Goal: Obtain resource: Obtain resource

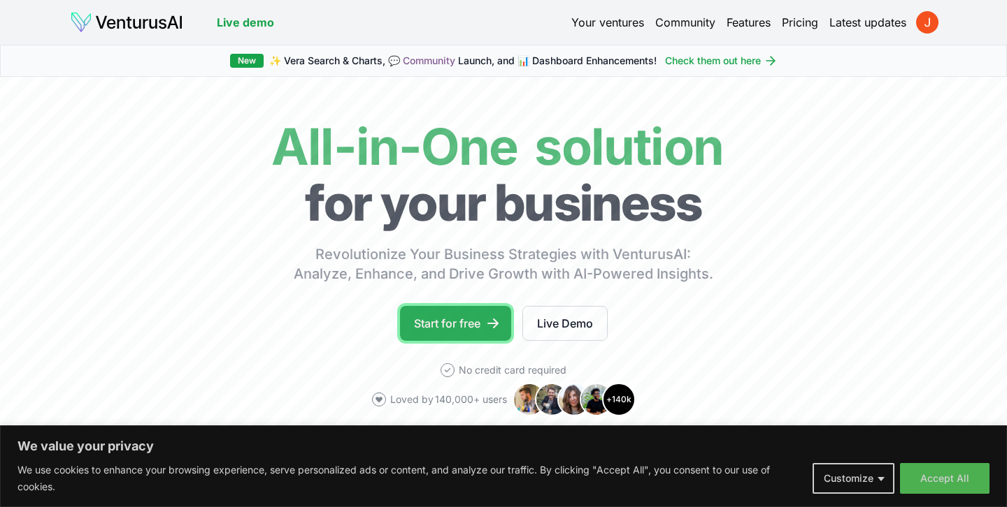
click at [463, 335] on link "Start for free" at bounding box center [455, 323] width 111 height 35
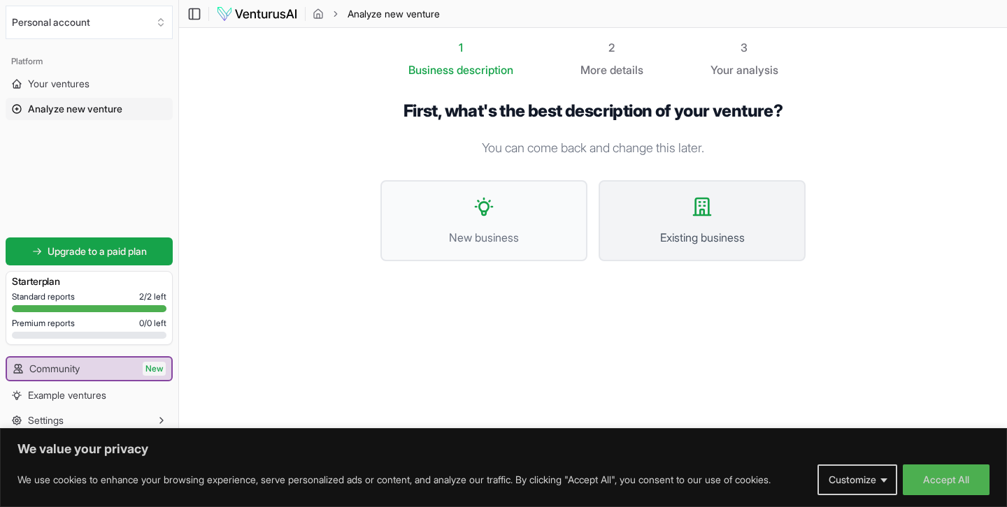
drag, startPoint x: 468, startPoint y: 233, endPoint x: 644, endPoint y: 251, distance: 177.0
click at [644, 250] on ul "New business Existing business" at bounding box center [592, 220] width 425 height 81
click at [489, 201] on icon at bounding box center [483, 207] width 17 height 17
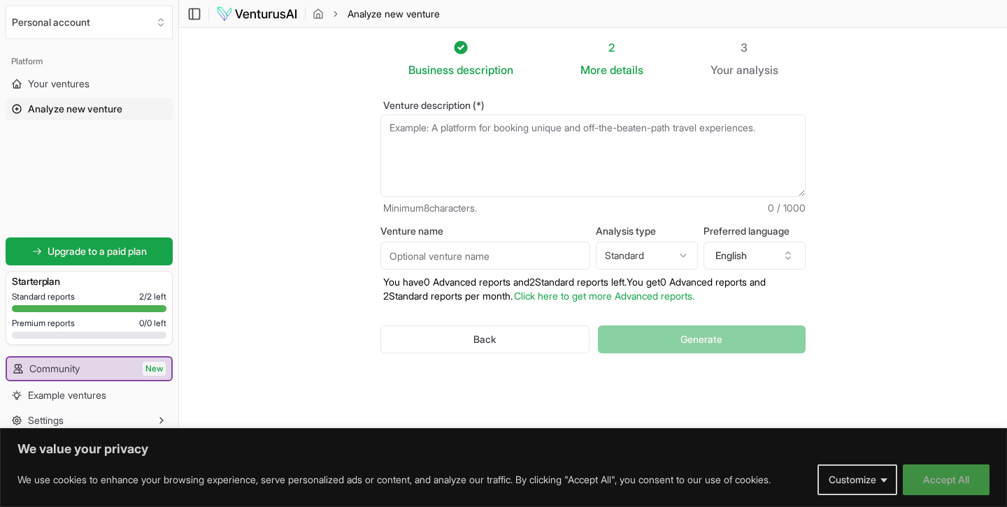
click at [942, 485] on button "Accept All" at bounding box center [945, 480] width 87 height 31
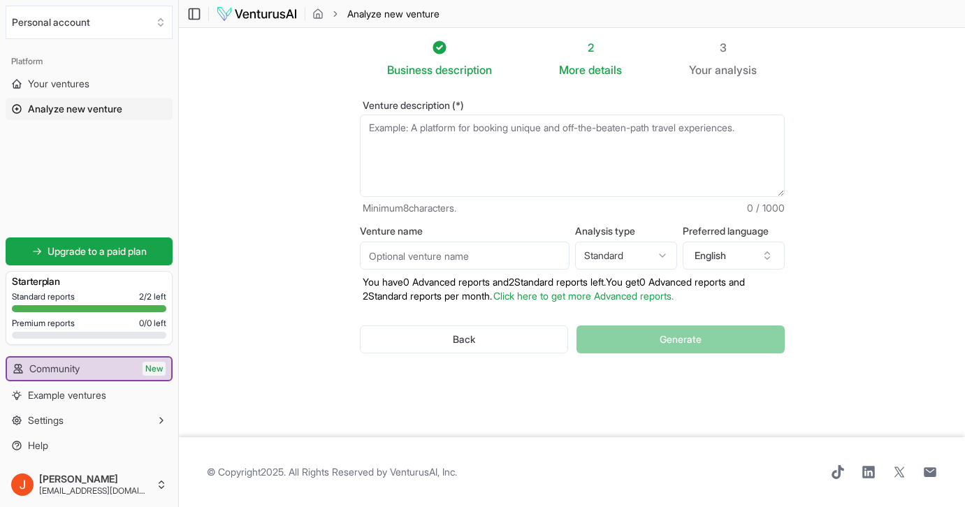
click at [490, 166] on textarea "Venture description (*)" at bounding box center [572, 156] width 425 height 82
paste textarea "Slow Construct is a curated ecosystem for architect-makers — a growing communit…"
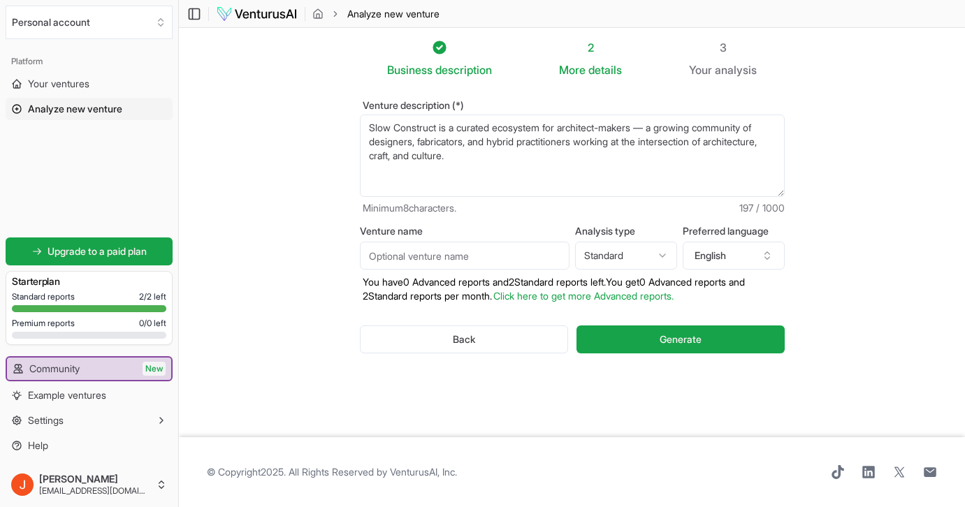
click at [591, 58] on div "2 More details" at bounding box center [590, 58] width 63 height 39
click at [620, 164] on textarea "Slow Construct is a curated ecosystem for architect-makers — a growing communit…" at bounding box center [572, 156] width 425 height 82
paste textarea "Through a modular structure of Studio, Community, Stage, and Editorial, Slow Co…"
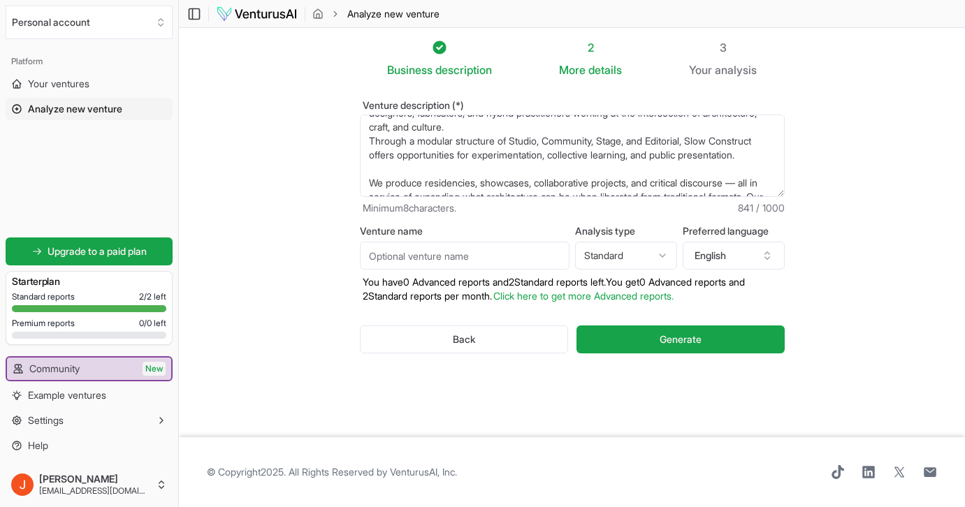
scroll to position [52, 0]
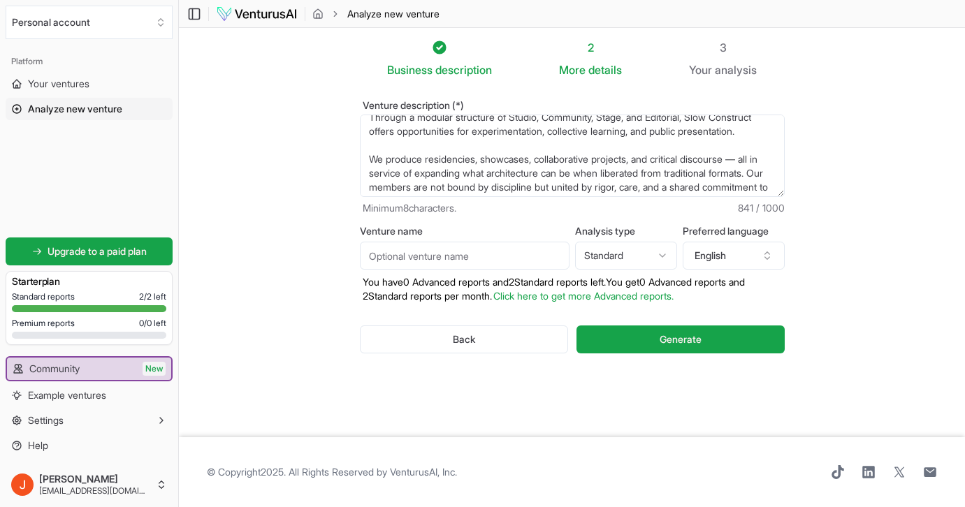
click at [583, 150] on textarea "Slow Construct is a curated ecosystem for architect-makers — a growing communit…" at bounding box center [572, 156] width 425 height 82
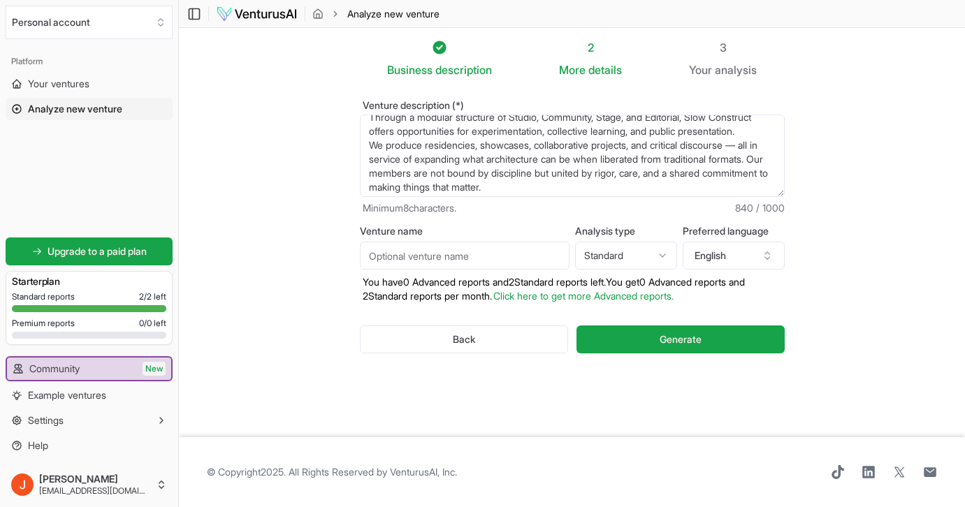
scroll to position [38, 0]
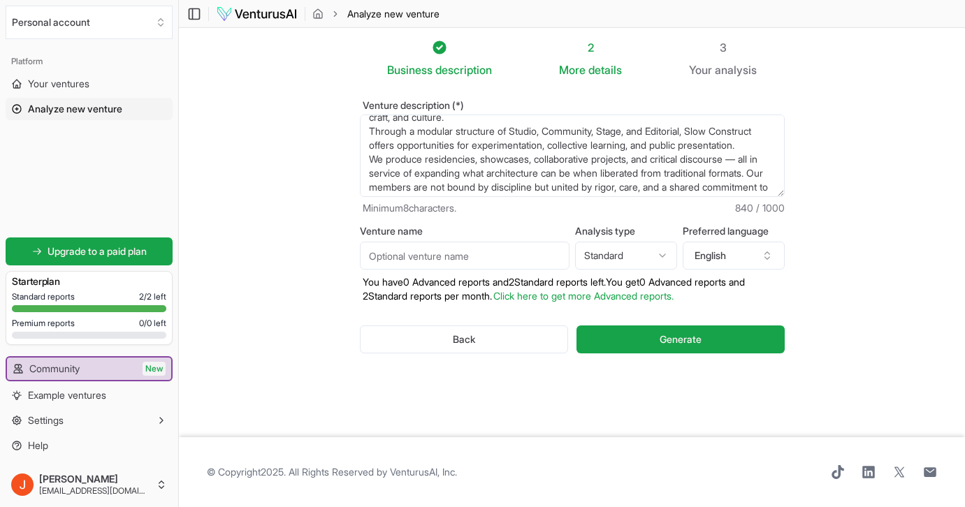
drag, startPoint x: 487, startPoint y: 164, endPoint x: 427, endPoint y: 159, distance: 59.6
click at [427, 159] on textarea "Slow Construct is a curated ecosystem for architect-makers — a growing communit…" at bounding box center [572, 156] width 425 height 82
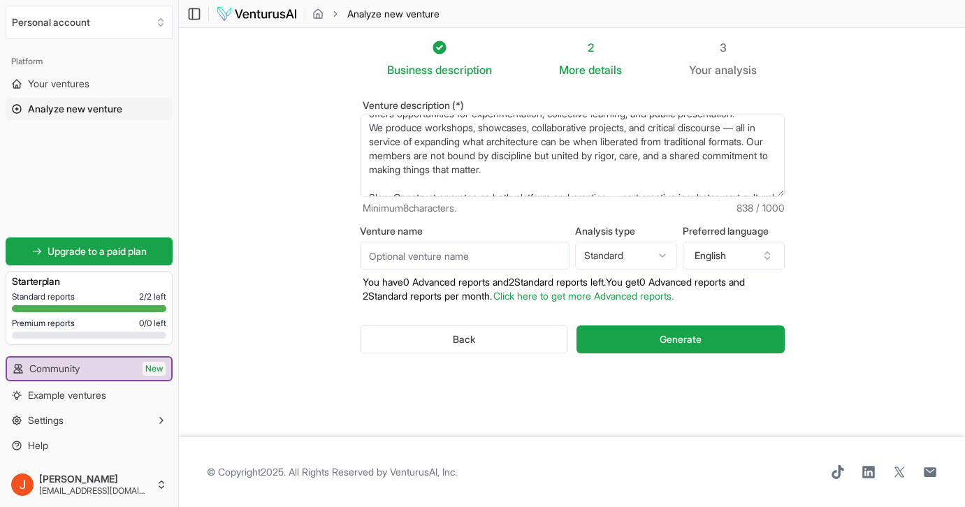
scroll to position [75, 0]
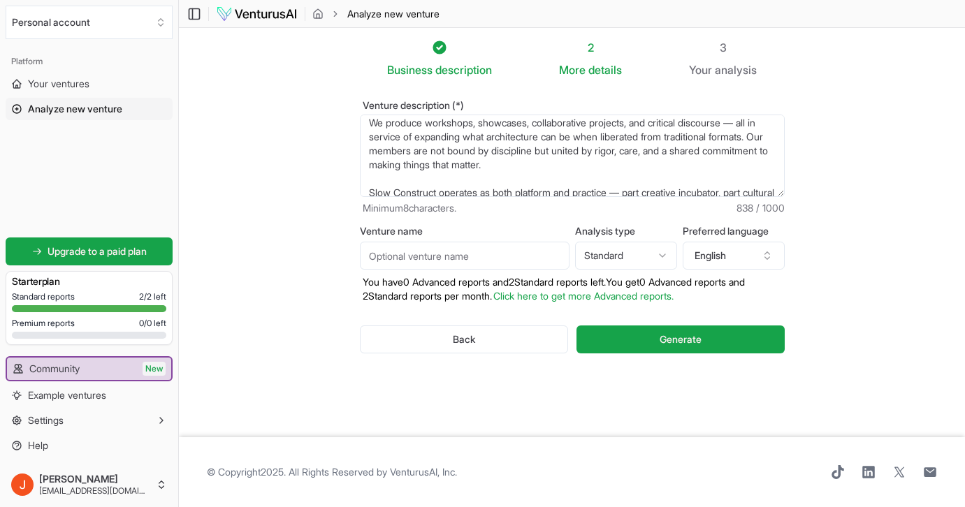
drag, startPoint x: 411, startPoint y: 152, endPoint x: 433, endPoint y: 180, distance: 35.8
click at [433, 180] on textarea "Slow Construct is a curated ecosystem for architect-makers — a growing communit…" at bounding box center [572, 156] width 425 height 82
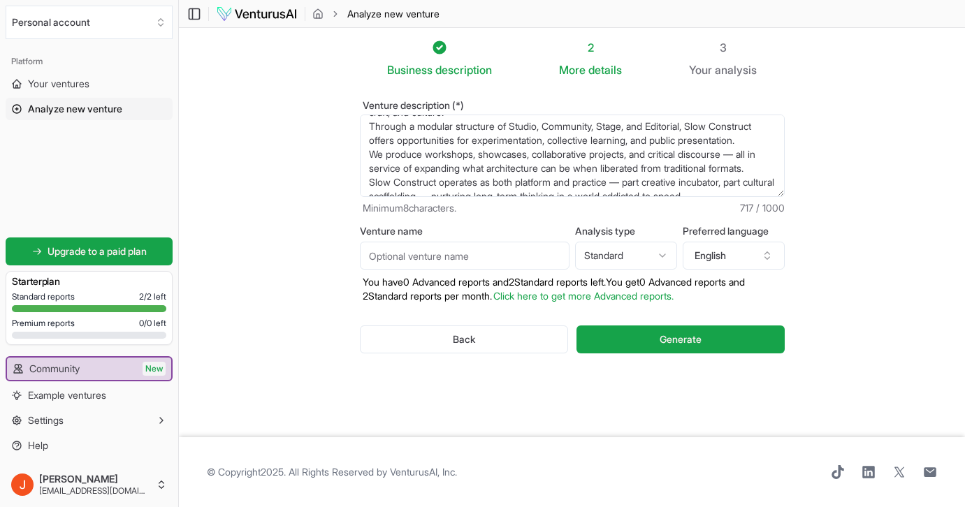
scroll to position [70, 0]
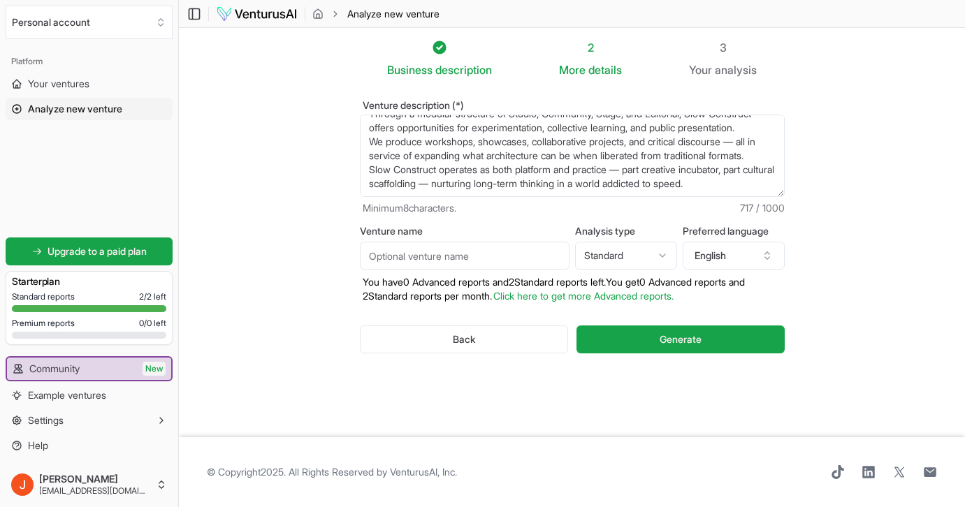
click at [448, 148] on textarea "Slow Construct is a curated ecosystem for architect-makers — a growing communit…" at bounding box center [572, 156] width 425 height 82
drag, startPoint x: 440, startPoint y: 166, endPoint x: 521, endPoint y: 159, distance: 81.4
click at [521, 159] on textarea "Slow Construct is a curated ecosystem for architect-makers — a growing communit…" at bounding box center [572, 156] width 425 height 82
drag, startPoint x: 527, startPoint y: 169, endPoint x: 477, endPoint y: 168, distance: 50.3
click at [477, 168] on textarea "Slow Construct is a curated ecosystem for architect-makers — a growing communit…" at bounding box center [572, 156] width 425 height 82
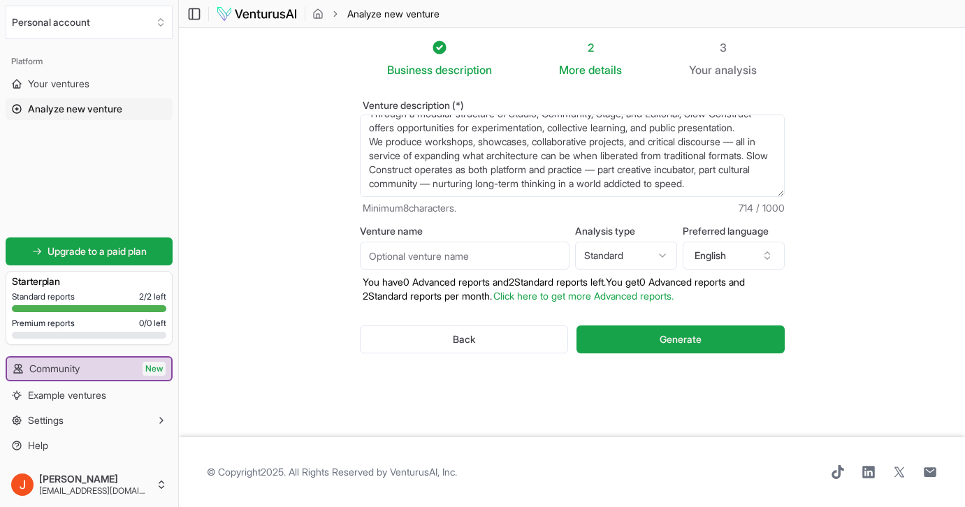
drag, startPoint x: 528, startPoint y: 171, endPoint x: 531, endPoint y: 190, distance: 19.2
click at [531, 190] on textarea "Slow Construct is a curated ecosystem for architect-makers — a growing communit…" at bounding box center [572, 156] width 425 height 82
click at [537, 162] on textarea "Slow Construct is a curated ecosystem for architect-makers — a growing communit…" at bounding box center [572, 156] width 425 height 82
drag, startPoint x: 541, startPoint y: 172, endPoint x: 544, endPoint y: 209, distance: 37.2
click at [544, 210] on div "Venture description (*) Slow Construct is a curated ecosystem for architect-mak…" at bounding box center [572, 158] width 425 height 115
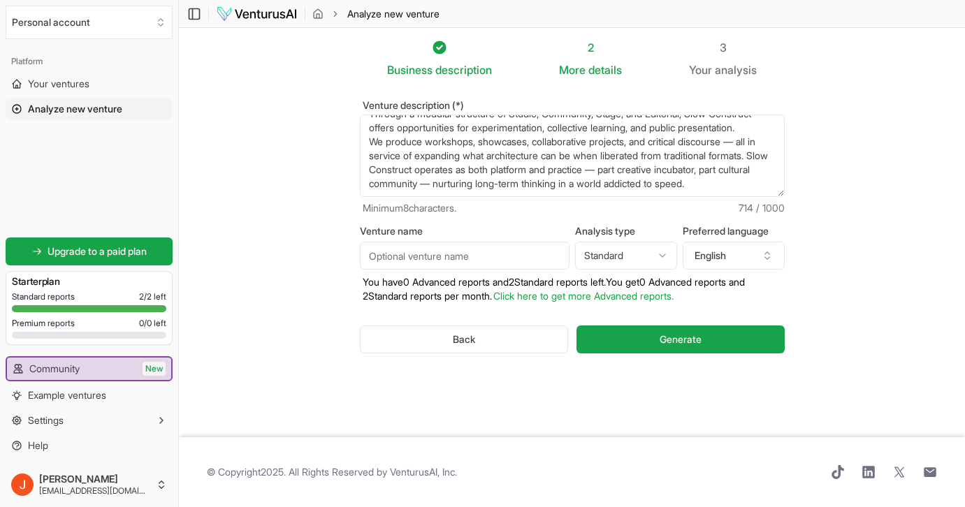
click at [554, 175] on textarea "Slow Construct is a curated ecosystem for architect-makers — a growing communit…" at bounding box center [572, 156] width 425 height 82
drag, startPoint x: 543, startPoint y: 173, endPoint x: 561, endPoint y: 239, distance: 68.2
click at [561, 239] on form "Venture description (*) Slow Construct is a curated ecosystem for architect-mak…" at bounding box center [572, 238] width 425 height 275
click at [570, 175] on textarea "Slow Construct is a curated ecosystem for architect-makers — a growing communit…" at bounding box center [572, 156] width 425 height 82
drag, startPoint x: 586, startPoint y: 173, endPoint x: 593, endPoint y: 201, distance: 28.1
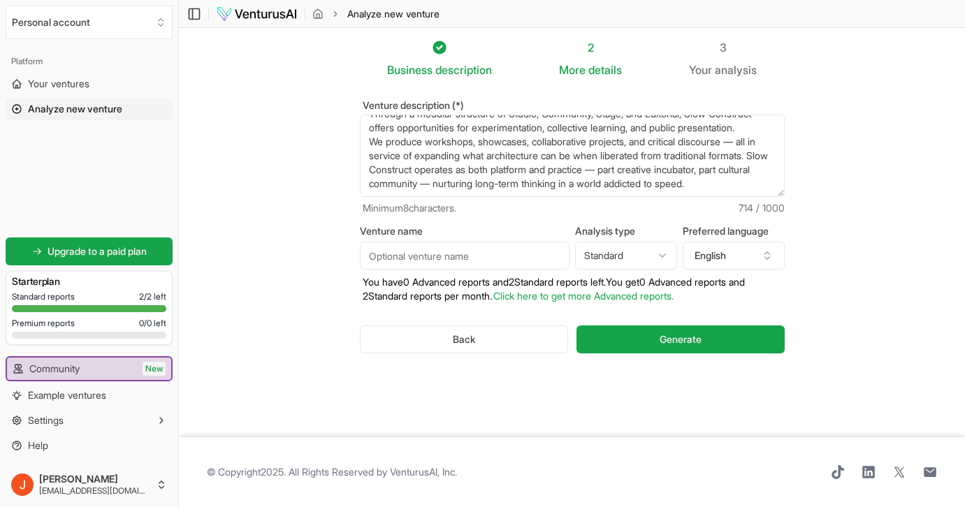
click at [593, 201] on div "Venture description (*) Slow Construct is a curated ecosystem for architect-mak…" at bounding box center [572, 158] width 425 height 115
drag, startPoint x: 672, startPoint y: 169, endPoint x: 732, endPoint y: 172, distance: 59.5
click at [732, 172] on textarea "Slow Construct is a curated ecosystem for architect-makers — a growing communit…" at bounding box center [572, 156] width 425 height 82
type textarea "Slow Construct is a curated ecosystem for architect-makers — a growing communit…"
click at [522, 249] on input "Venture name" at bounding box center [465, 256] width 210 height 28
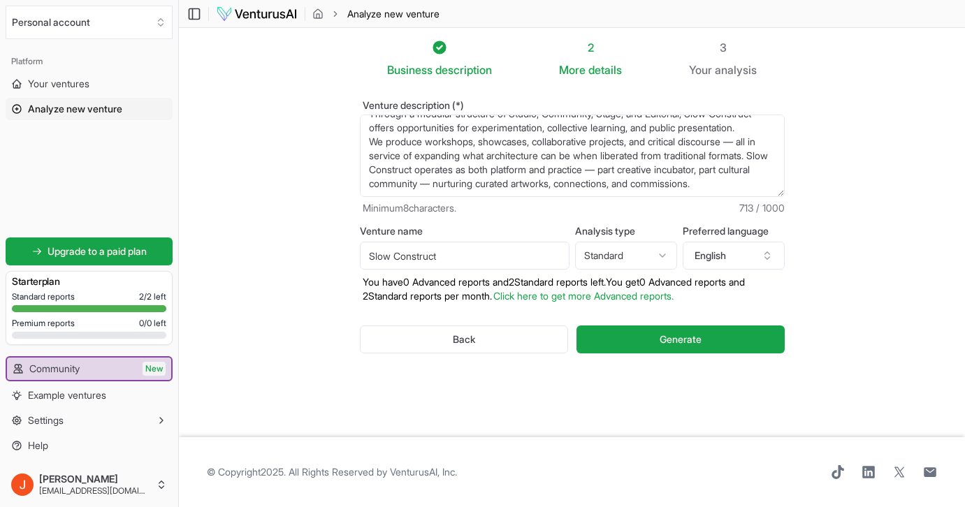
type input "Slow Construct"
click at [622, 245] on html "We value your privacy We use cookies to enhance your browsing experience, serve…" at bounding box center [482, 253] width 965 height 507
click at [621, 259] on html "We value your privacy We use cookies to enhance your browsing experience, serve…" at bounding box center [482, 253] width 965 height 507
select select "standard"
click at [630, 340] on button "Generate" at bounding box center [681, 340] width 208 height 28
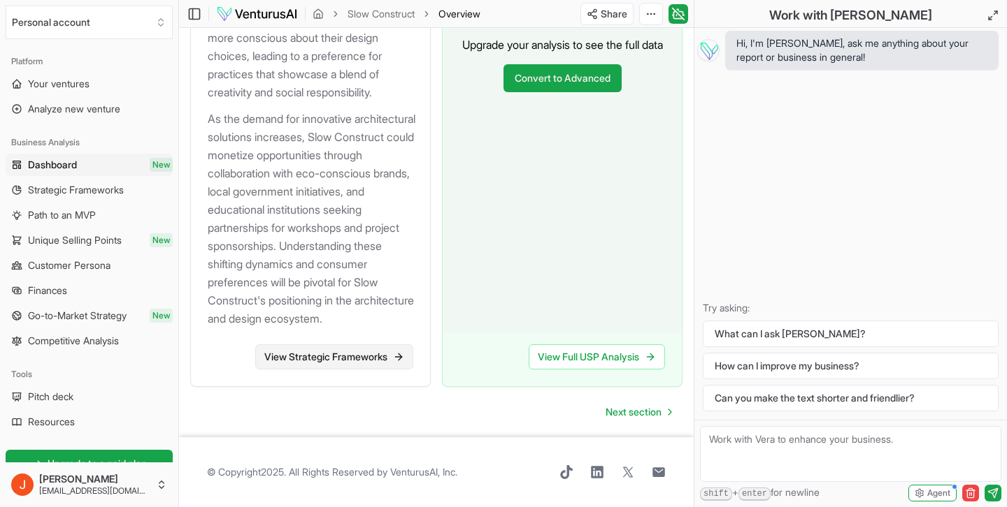
scroll to position [2024, 0]
click at [351, 356] on link "View Strategic Frameworks" at bounding box center [334, 357] width 158 height 25
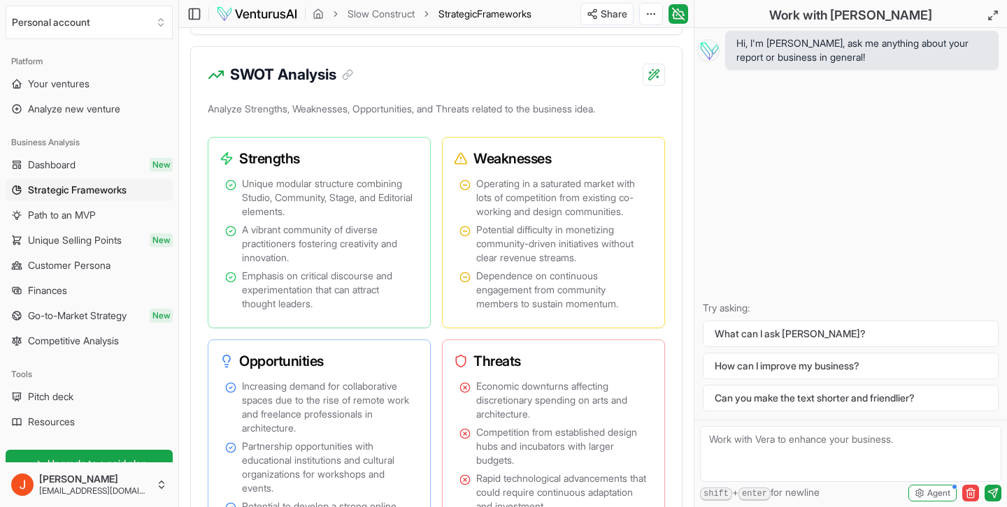
scroll to position [1136, 0]
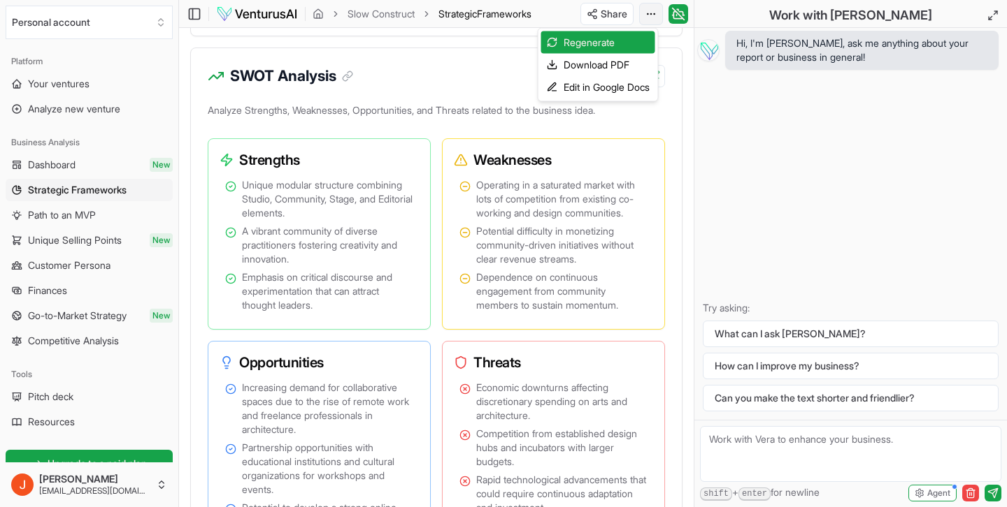
click at [624, 64] on div "Download PDF" at bounding box center [598, 65] width 114 height 22
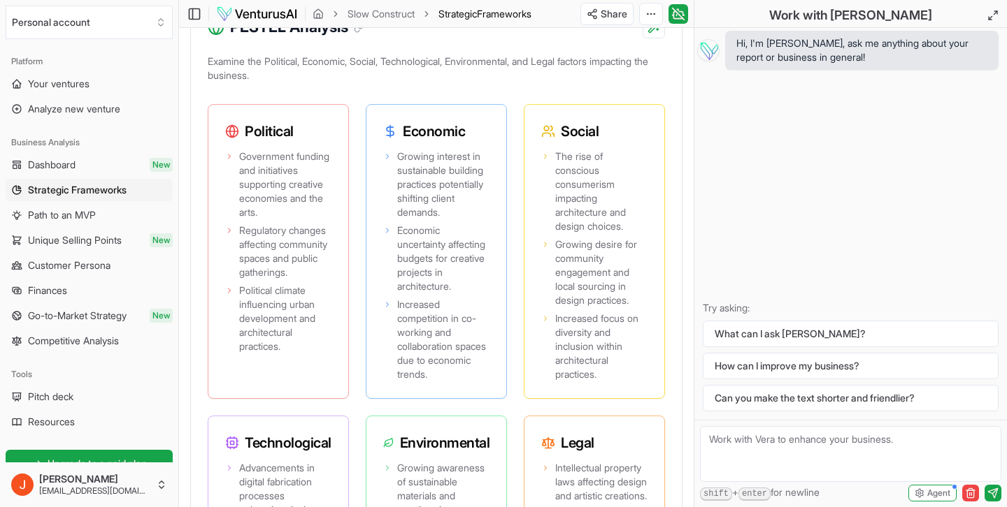
scroll to position [1732, 0]
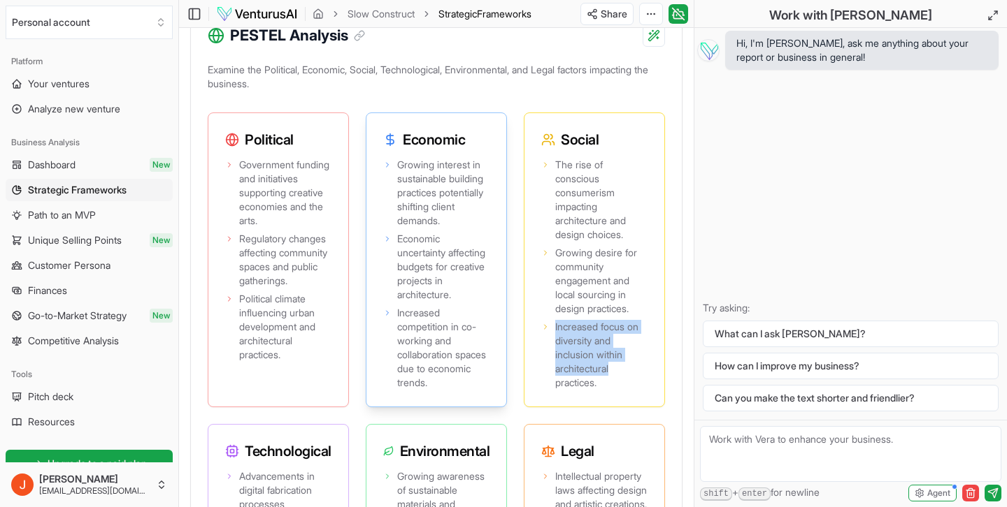
drag, startPoint x: 686, startPoint y: 435, endPoint x: 391, endPoint y: 343, distance: 309.1
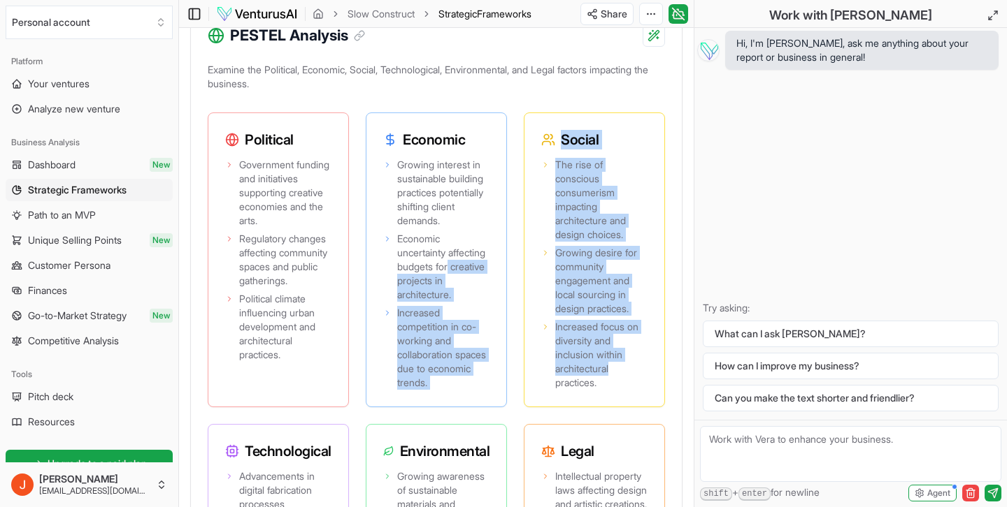
click at [190, 10] on icon at bounding box center [194, 14] width 14 height 17
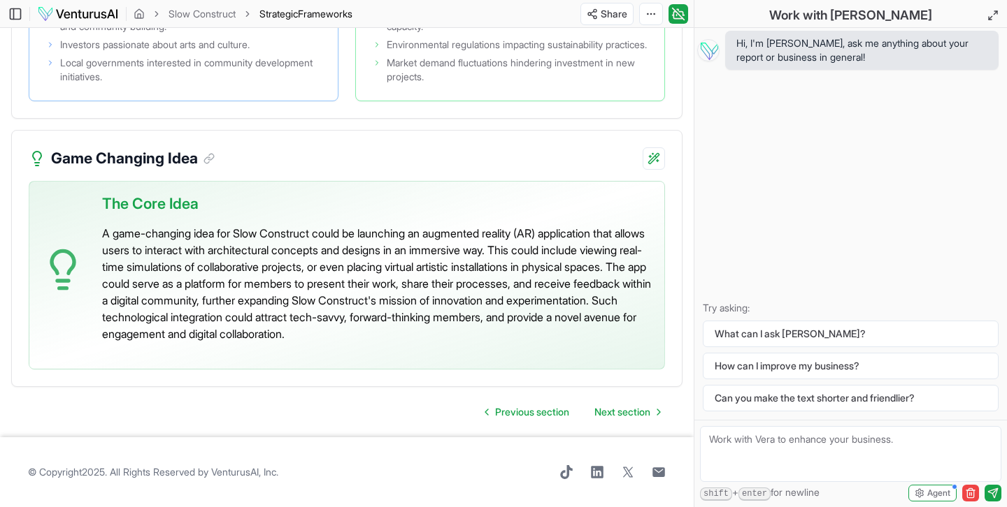
scroll to position [3297, 0]
